Goal: Task Accomplishment & Management: Use online tool/utility

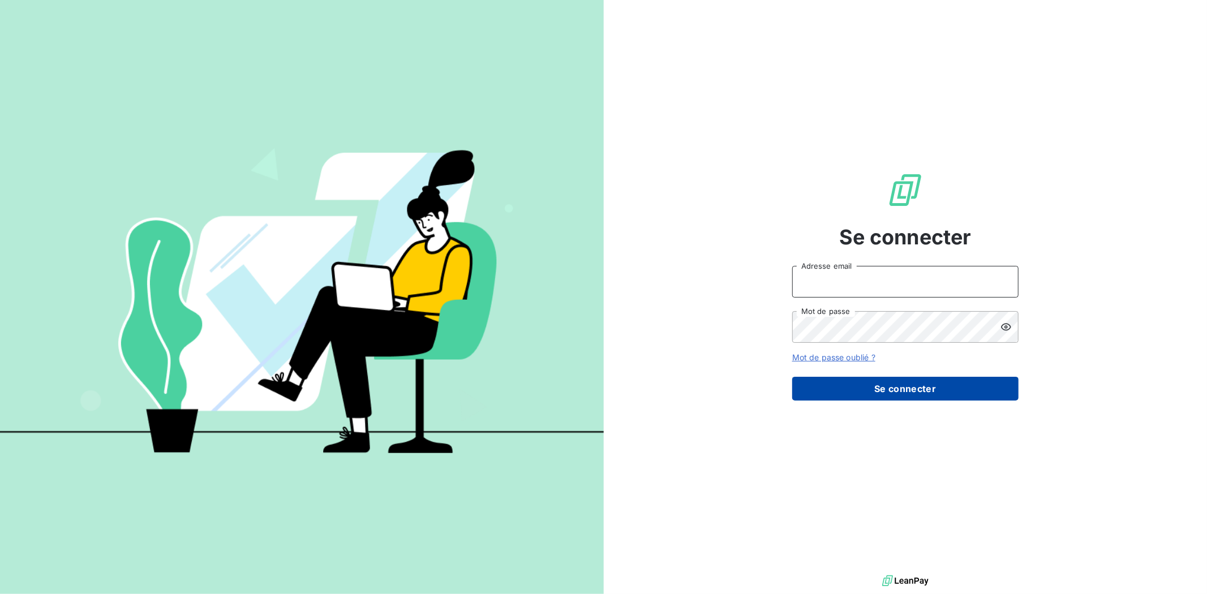
type input "[EMAIL_ADDRESS][DOMAIN_NAME]"
click at [940, 383] on button "Se connecter" at bounding box center [905, 389] width 226 height 24
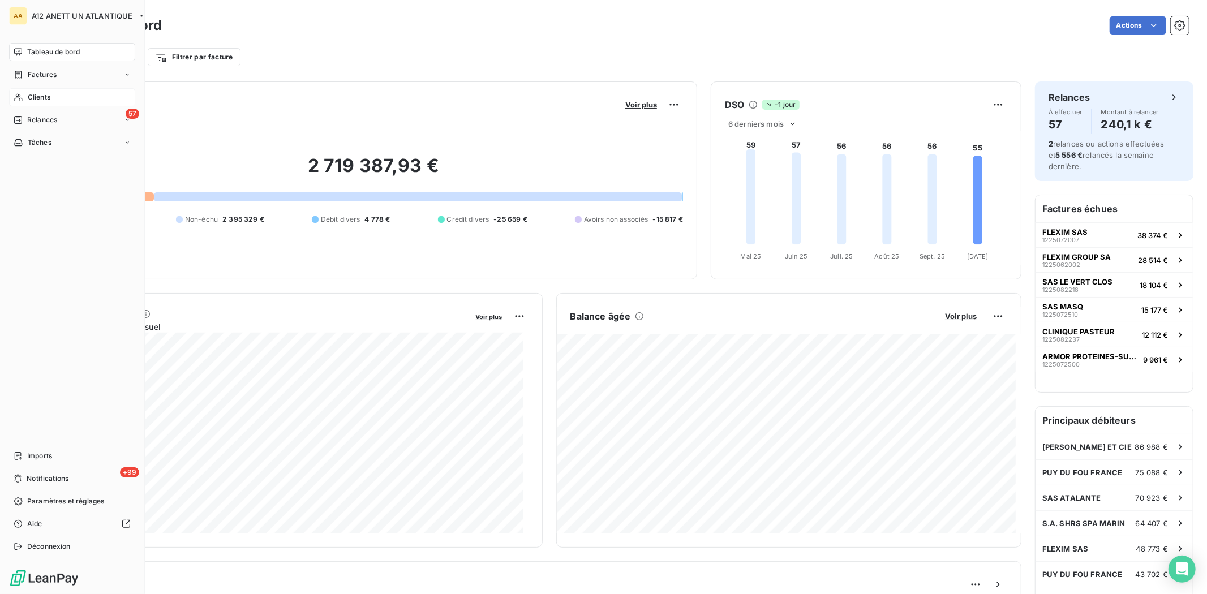
drag, startPoint x: 32, startPoint y: 94, endPoint x: 38, endPoint y: 98, distance: 7.9
click at [33, 94] on span "Clients" at bounding box center [39, 97] width 23 height 10
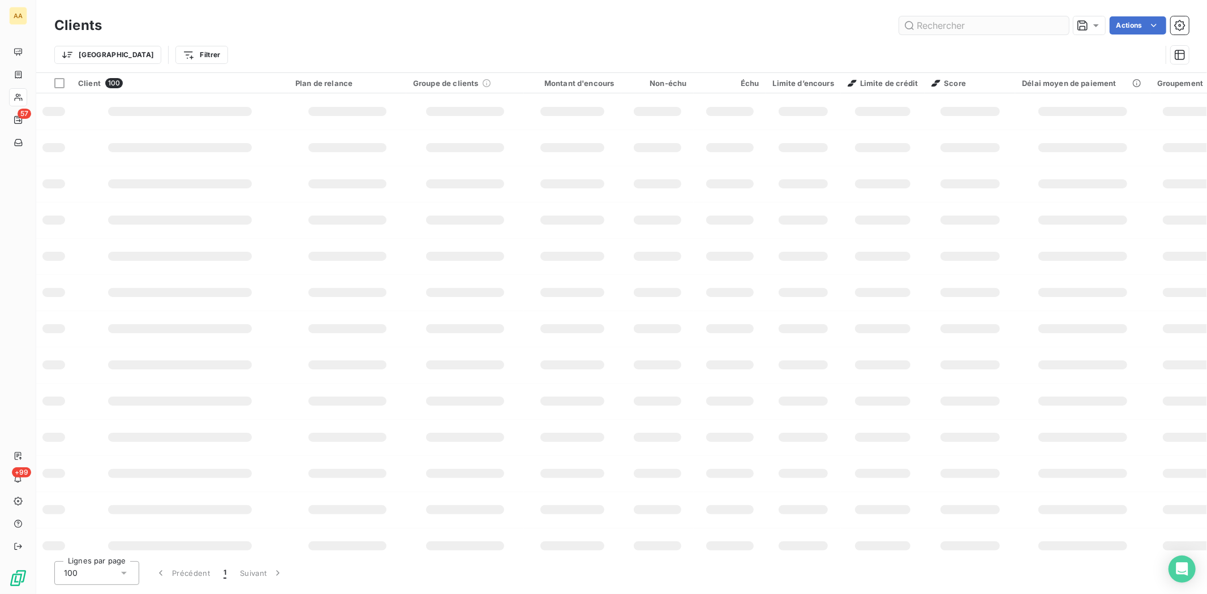
click at [970, 27] on input "text" at bounding box center [984, 25] width 170 height 18
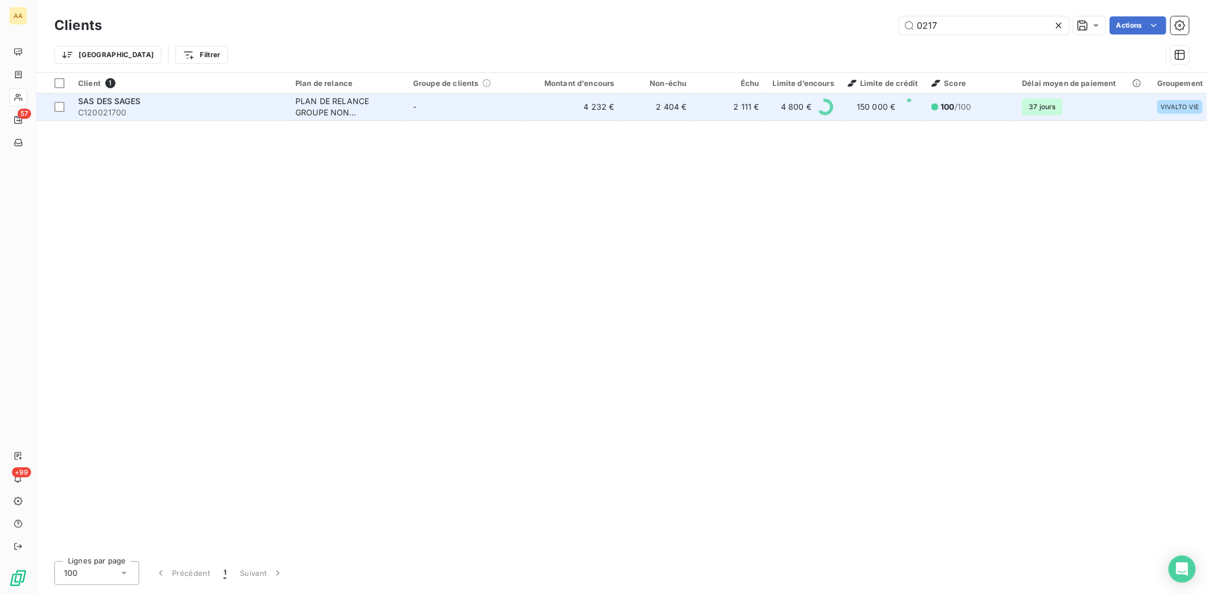
type input "0217"
click at [106, 104] on span "SAS DES SAGES" at bounding box center [109, 101] width 62 height 10
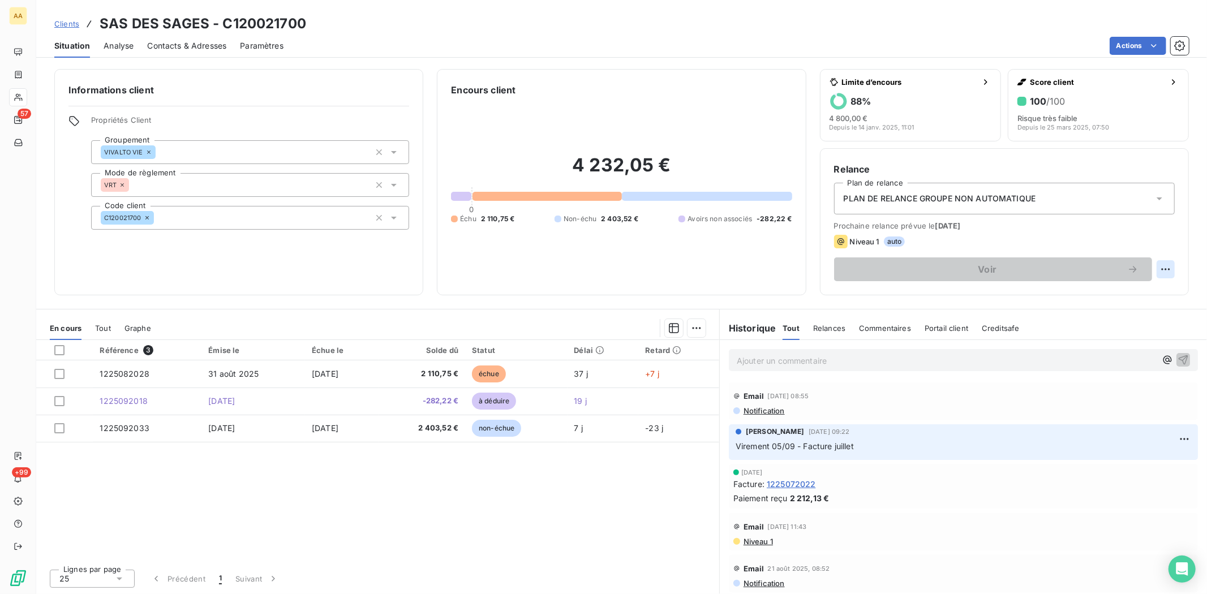
click at [1163, 269] on html "AA 57 +99 Clients SAS DES SAGES - C120021700 Situation Analyse Contacts & Adres…" at bounding box center [603, 297] width 1207 height 594
click at [1099, 296] on div "Replanifier cette action" at bounding box center [1118, 294] width 101 height 18
select select "9"
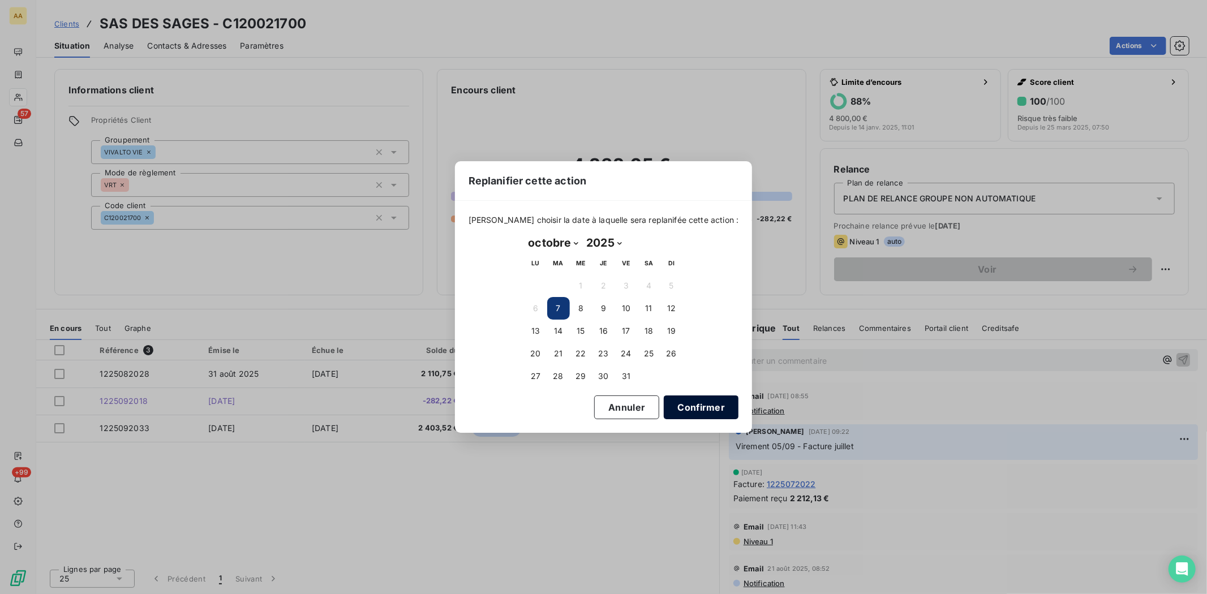
click at [672, 408] on button "Confirmer" at bounding box center [701, 407] width 75 height 24
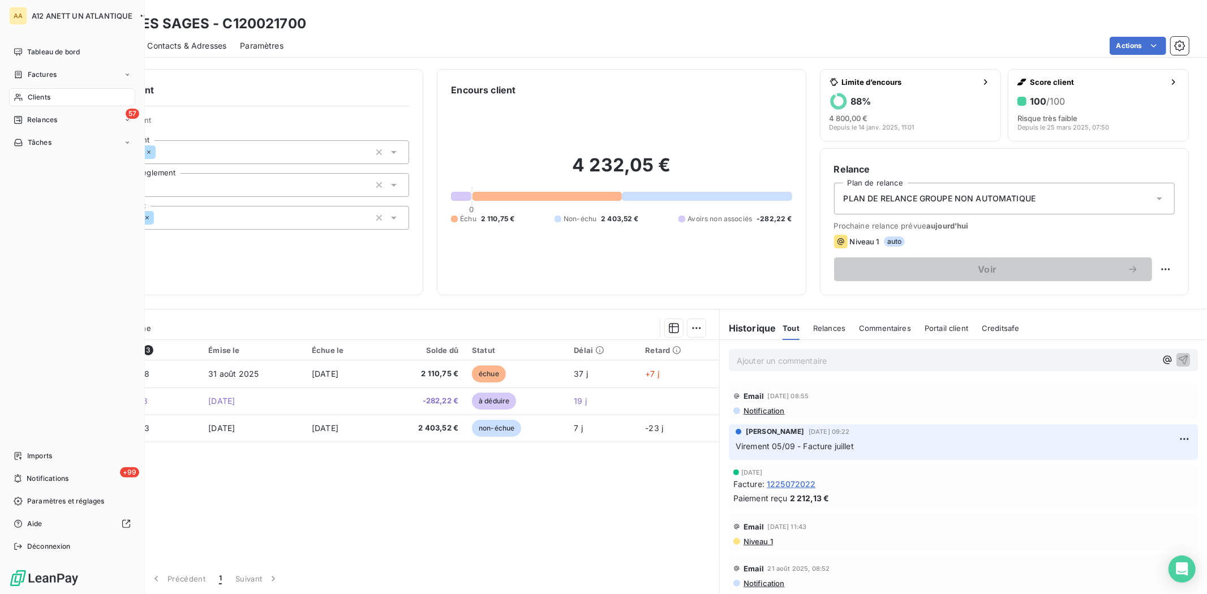
click at [44, 95] on span "Clients" at bounding box center [39, 97] width 23 height 10
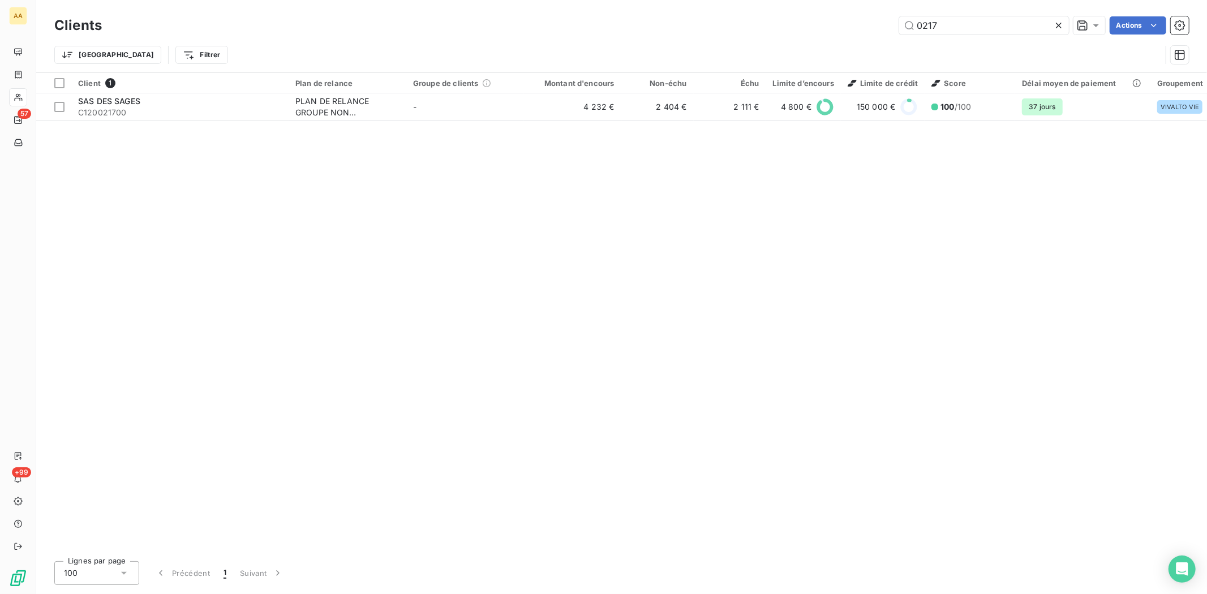
drag, startPoint x: 977, startPoint y: 25, endPoint x: 894, endPoint y: 31, distance: 82.8
click at [902, 26] on input "0217" at bounding box center [984, 25] width 170 height 18
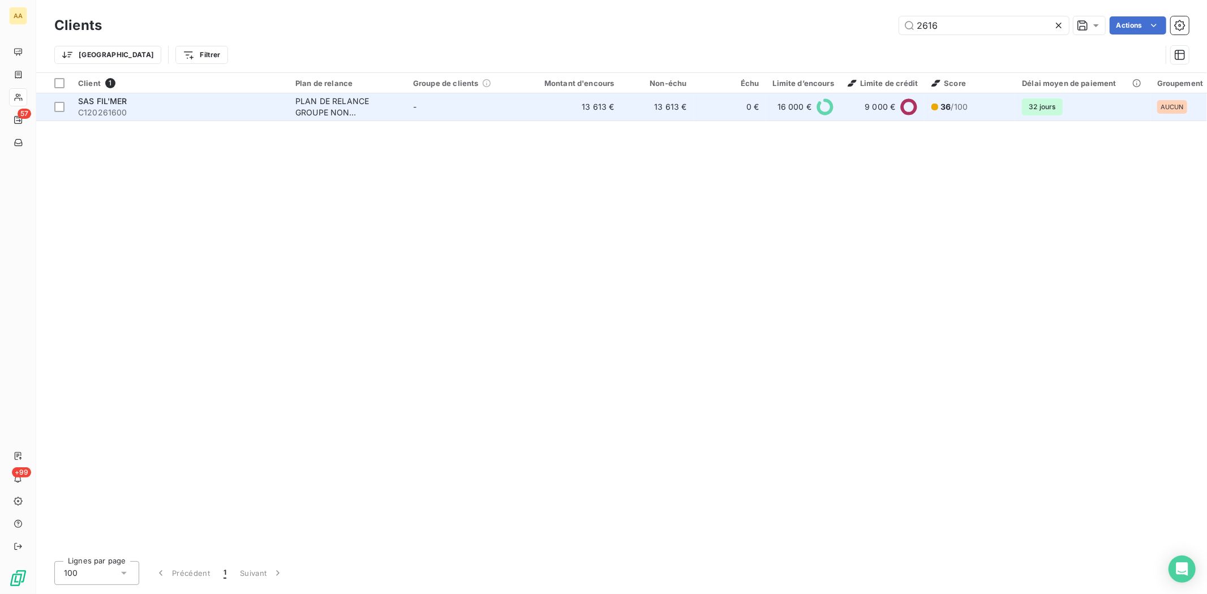
type input "2616"
click at [103, 117] on span "C120261600" at bounding box center [180, 112] width 204 height 11
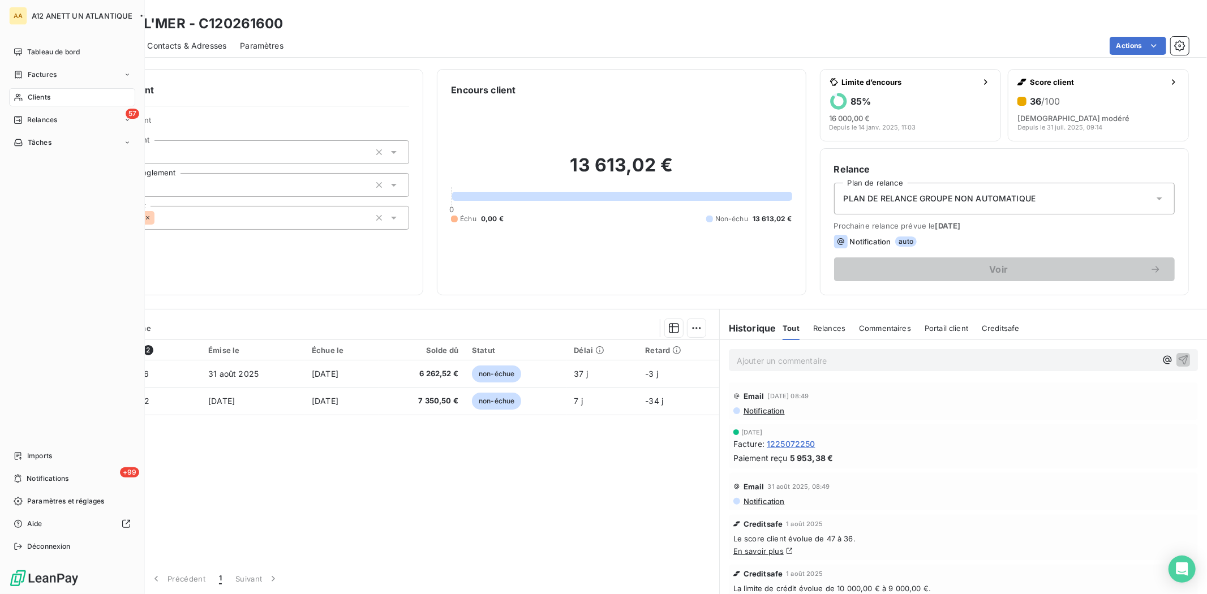
drag, startPoint x: 31, startPoint y: 104, endPoint x: 30, endPoint y: 96, distance: 7.4
click at [30, 96] on span "Clients" at bounding box center [39, 97] width 23 height 10
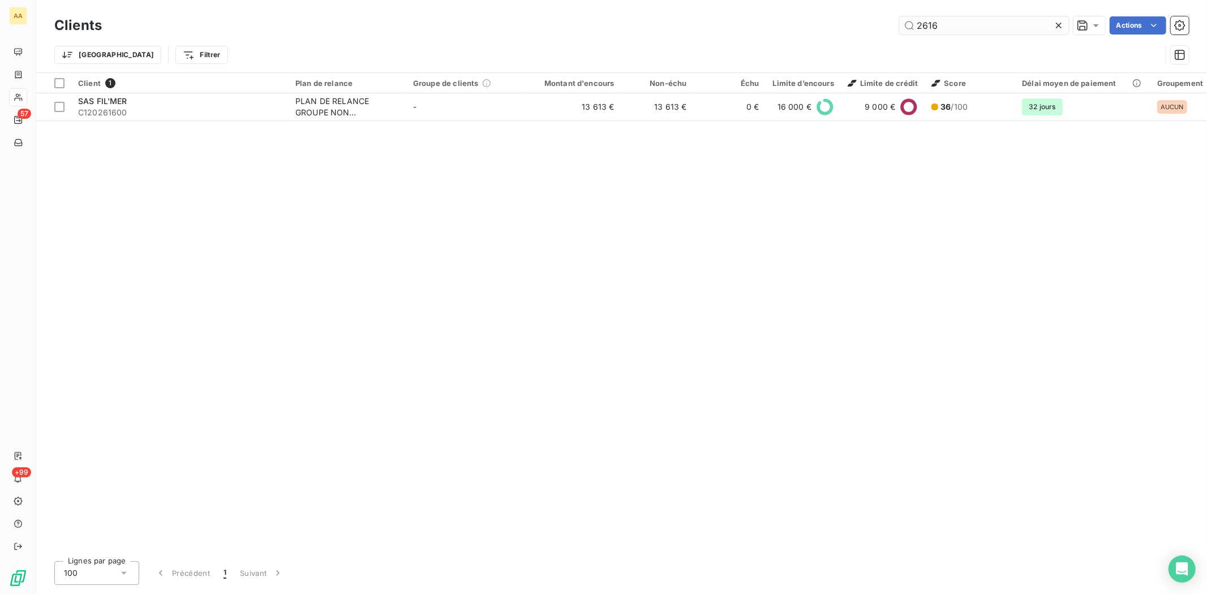
drag, startPoint x: 979, startPoint y: 19, endPoint x: 898, endPoint y: 24, distance: 80.5
click at [899, 24] on input "2616" at bounding box center [984, 25] width 170 height 18
click at [980, 25] on input "2616" at bounding box center [984, 25] width 170 height 18
drag, startPoint x: 980, startPoint y: 25, endPoint x: 909, endPoint y: 23, distance: 71.9
click at [909, 23] on input "2616" at bounding box center [984, 25] width 170 height 18
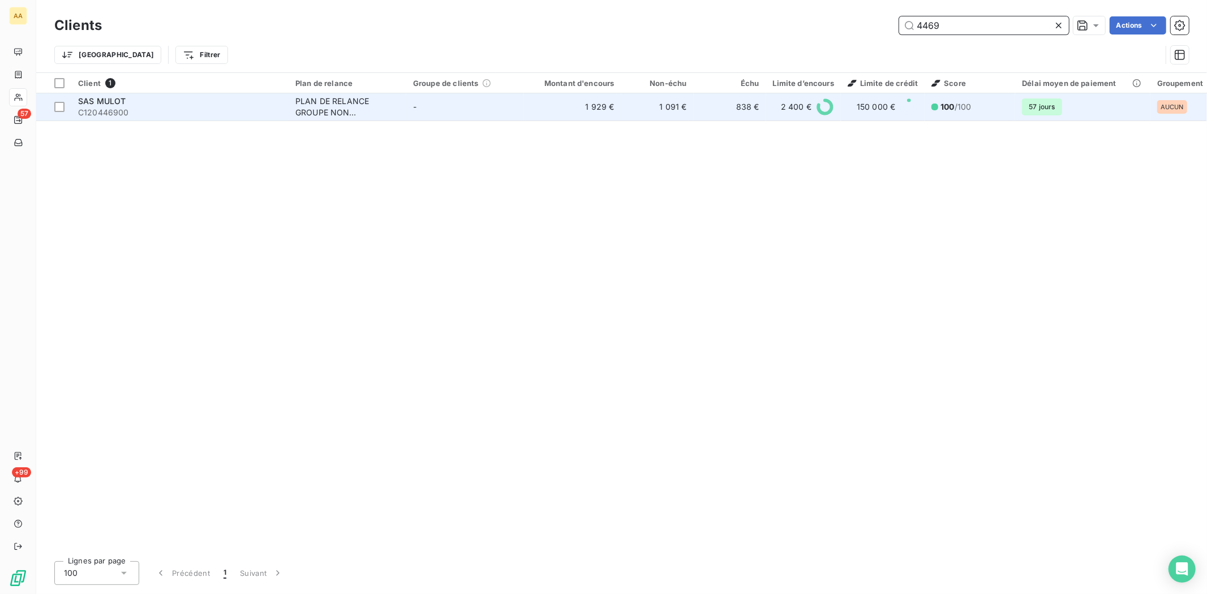
type input "4469"
click at [98, 117] on span "C120446900" at bounding box center [180, 112] width 204 height 11
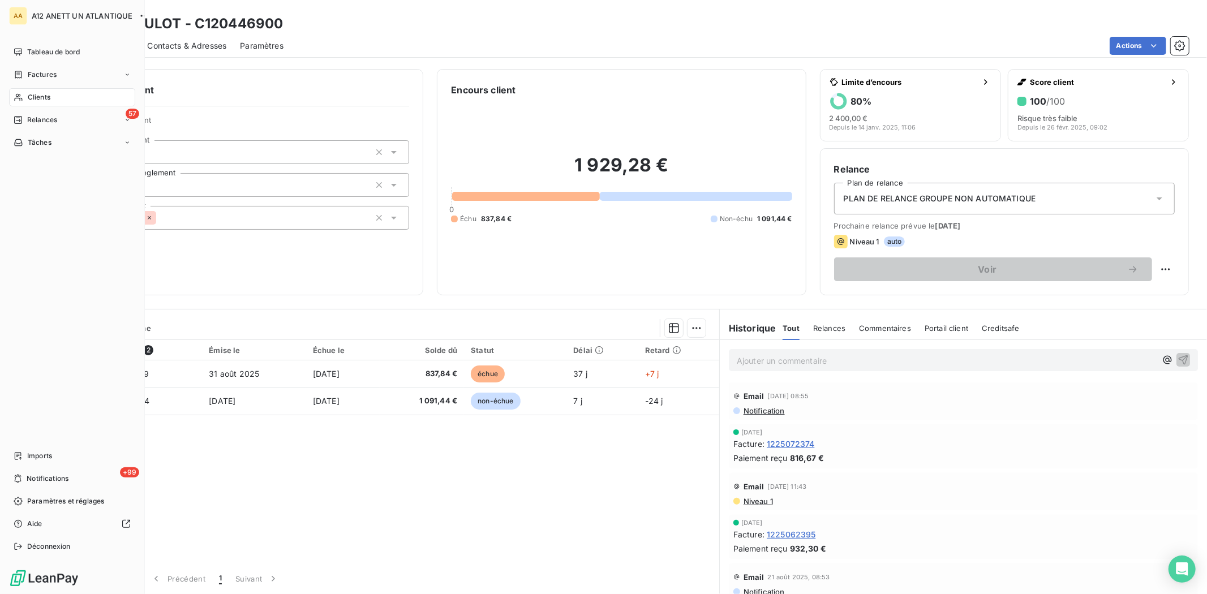
click at [36, 97] on span "Clients" at bounding box center [39, 97] width 23 height 10
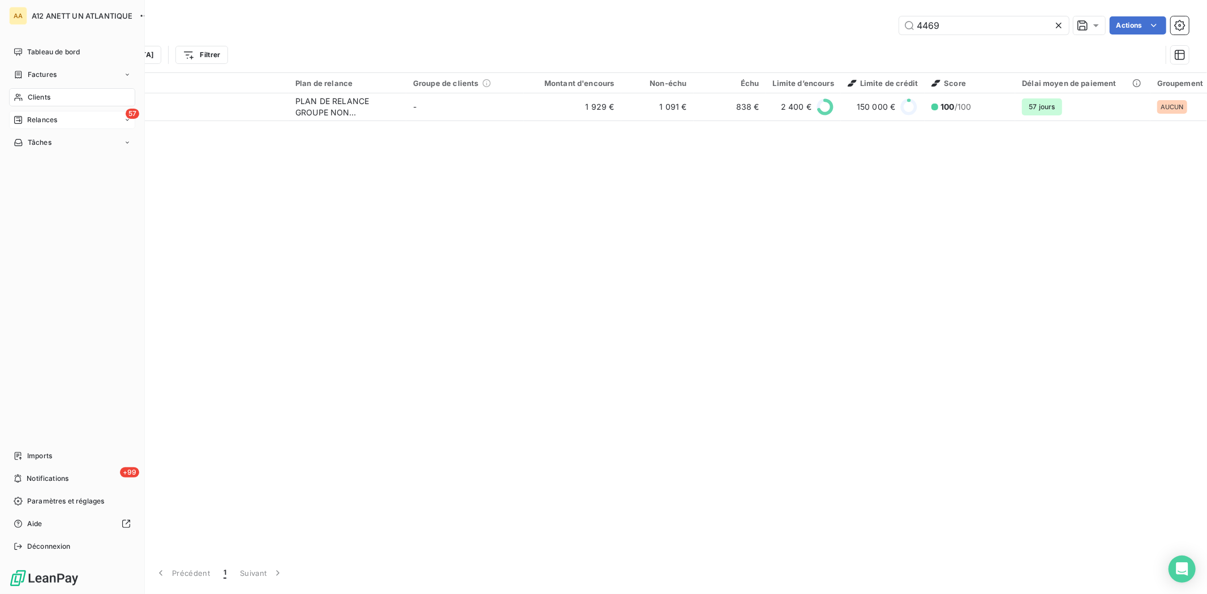
click at [43, 119] on span "Relances" at bounding box center [42, 120] width 30 height 10
